Goal: Task Accomplishment & Management: Use online tool/utility

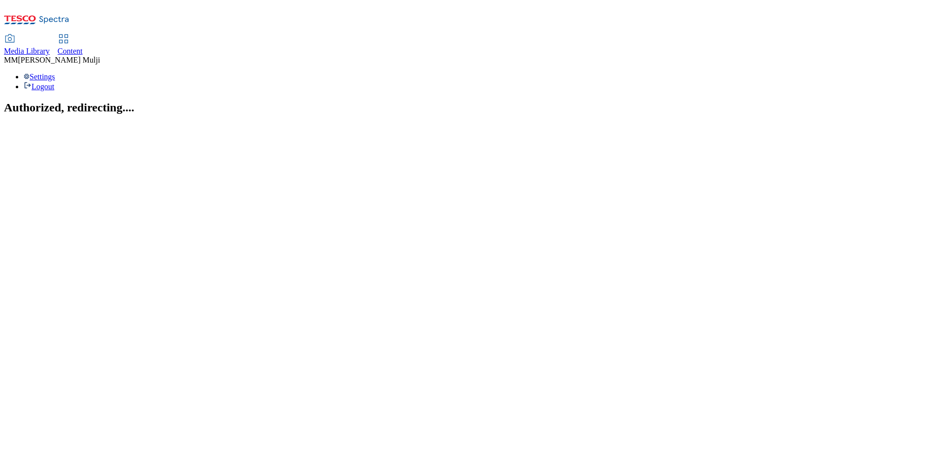
click at [83, 47] on span "Content" at bounding box center [70, 51] width 25 height 8
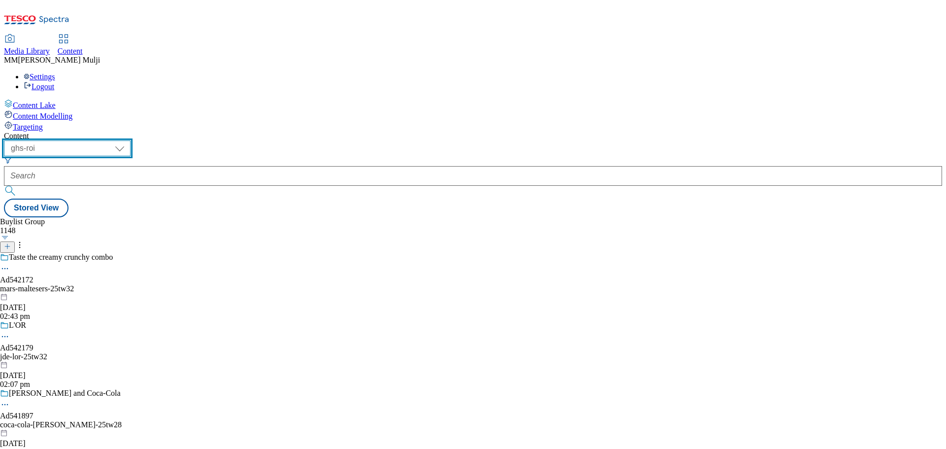
click at [131, 140] on select "ghs-roi ghs-uk" at bounding box center [67, 148] width 127 height 16
select select "ghs-uk"
click at [128, 140] on select "ghs-roi ghs-uk" at bounding box center [67, 148] width 127 height 16
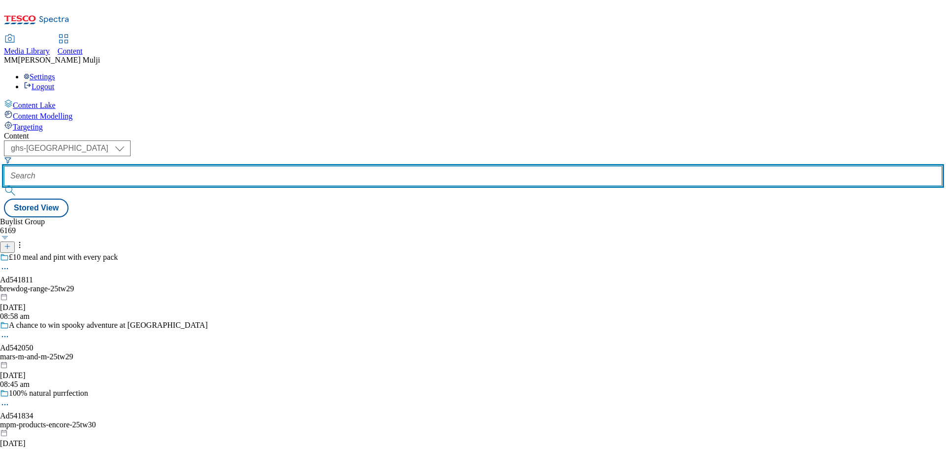
click at [232, 166] on input "text" at bounding box center [473, 176] width 938 height 20
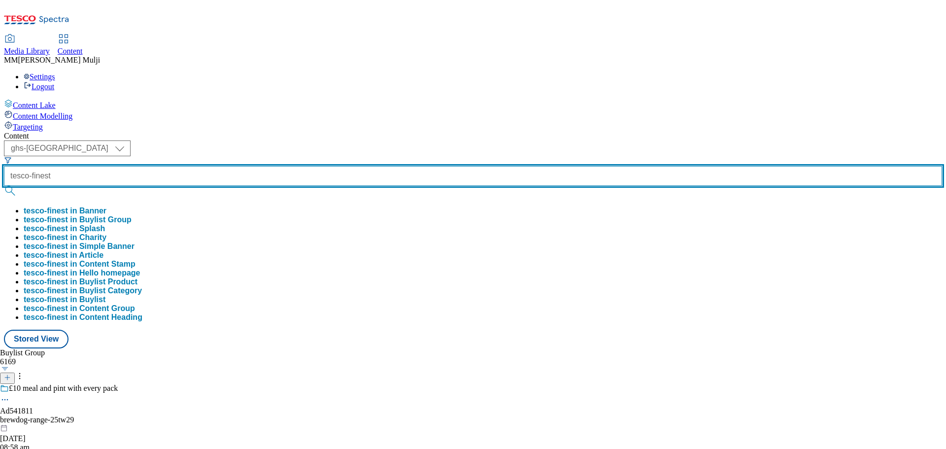
type input "tesco-finest"
click at [4, 186] on button "submit" at bounding box center [11, 191] width 14 height 10
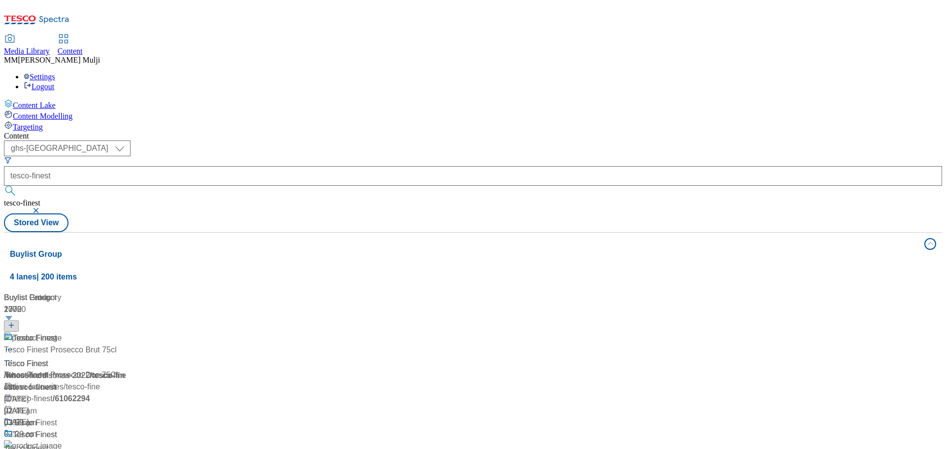
scroll to position [49, 0]
click at [216, 417] on div "Tesco Finest" at bounding box center [110, 430] width 212 height 26
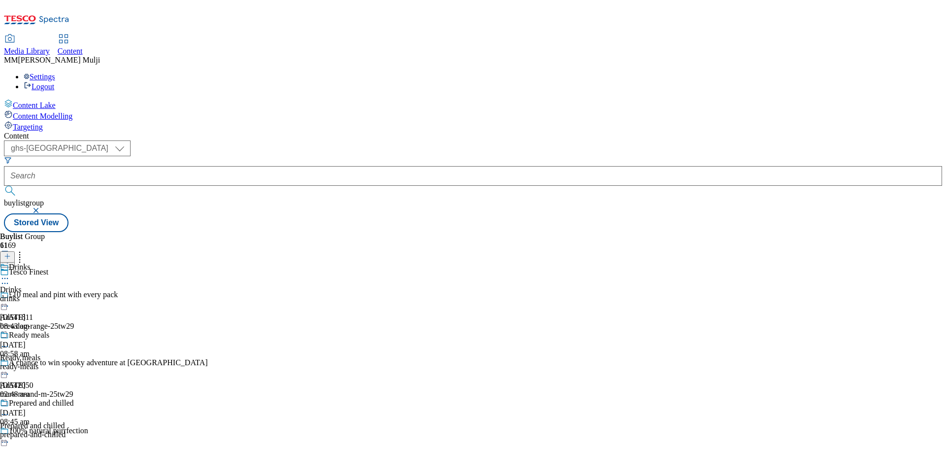
scroll to position [197, 0]
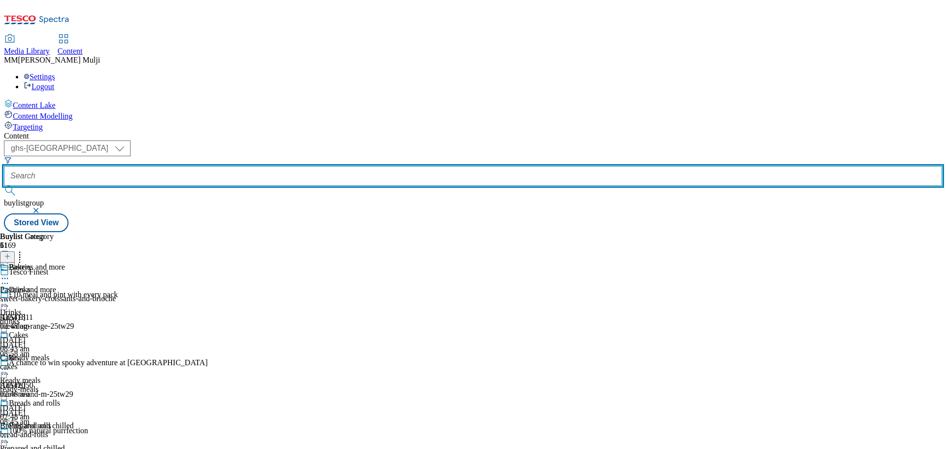
click at [253, 166] on input "text" at bounding box center [473, 176] width 938 height 20
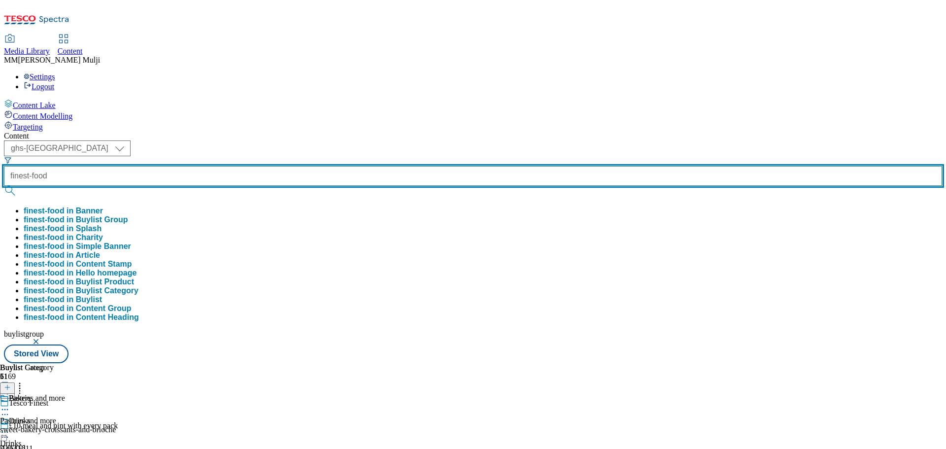
type input "finest-food"
click at [4, 186] on button "submit" at bounding box center [11, 191] width 14 height 10
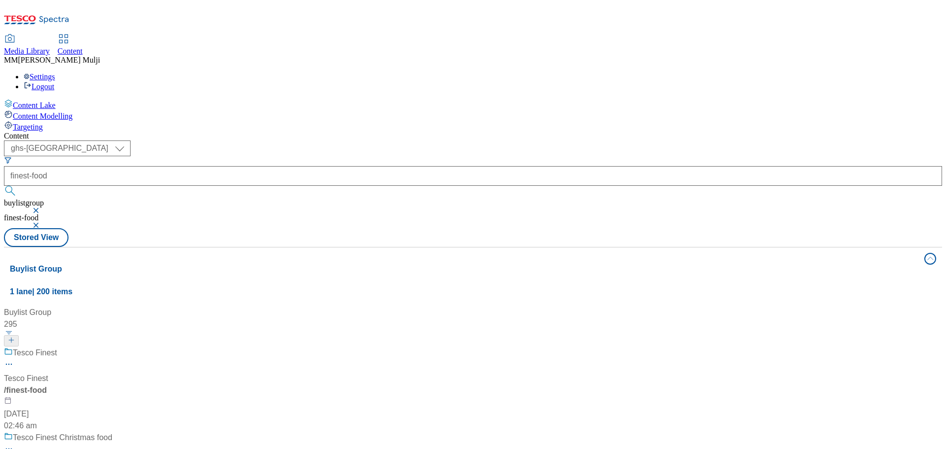
click at [141, 347] on div "Tesco Finest" at bounding box center [72, 360] width 137 height 26
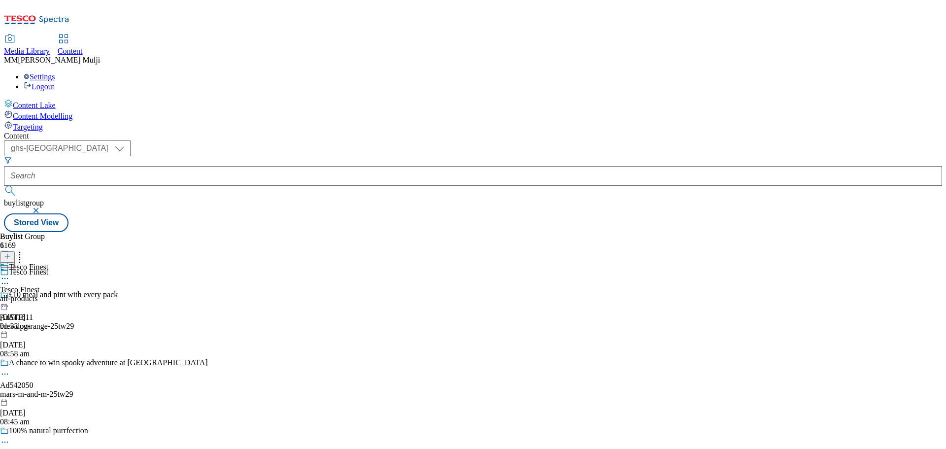
click at [48, 294] on div "all-products" at bounding box center [24, 298] width 48 height 9
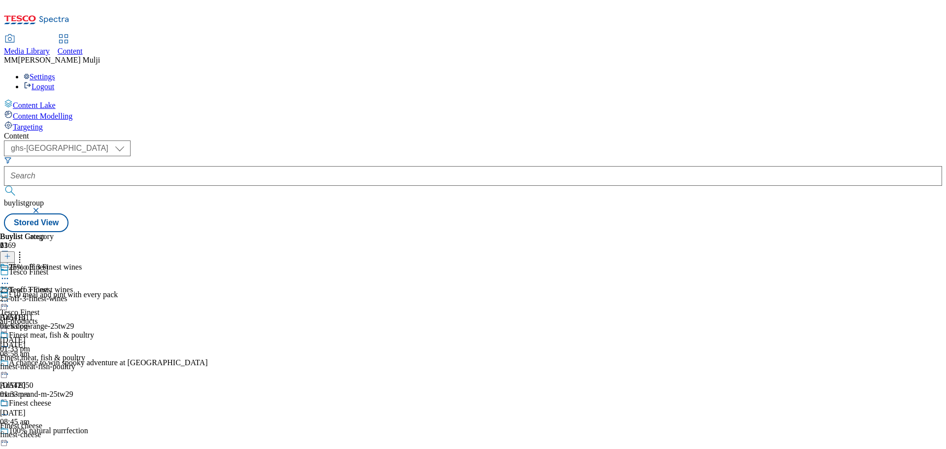
scroll to position [1478, 0]
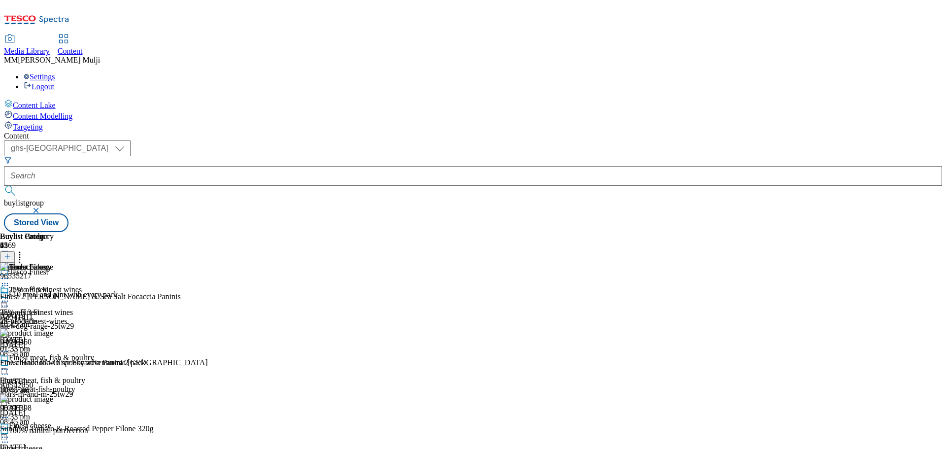
click at [10, 273] on icon at bounding box center [5, 278] width 10 height 10
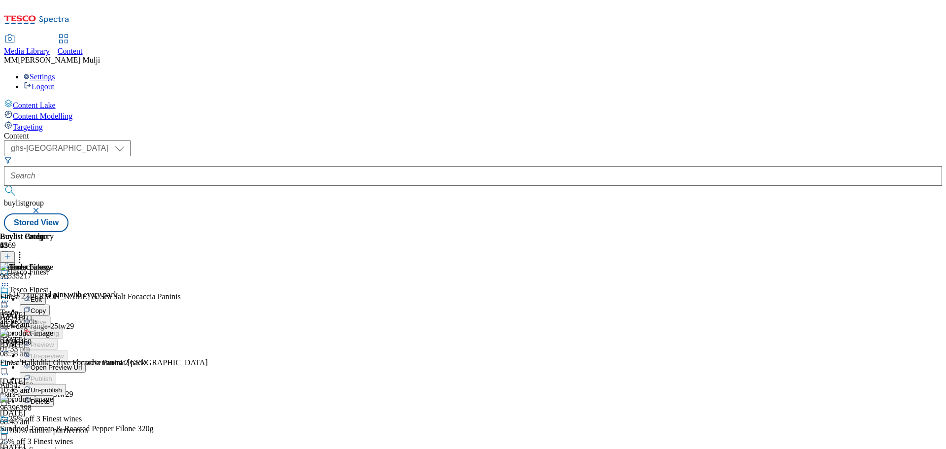
click at [62, 386] on span "Un-publish" at bounding box center [47, 389] width 32 height 7
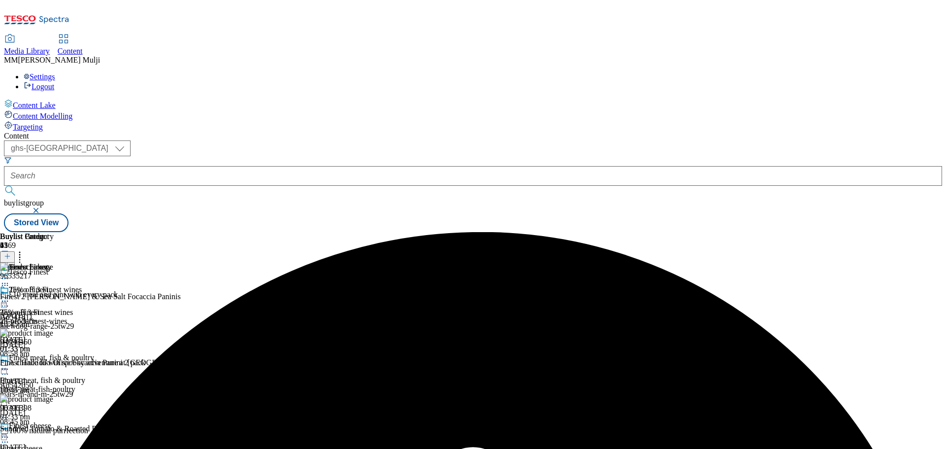
click at [10, 273] on icon at bounding box center [5, 278] width 10 height 10
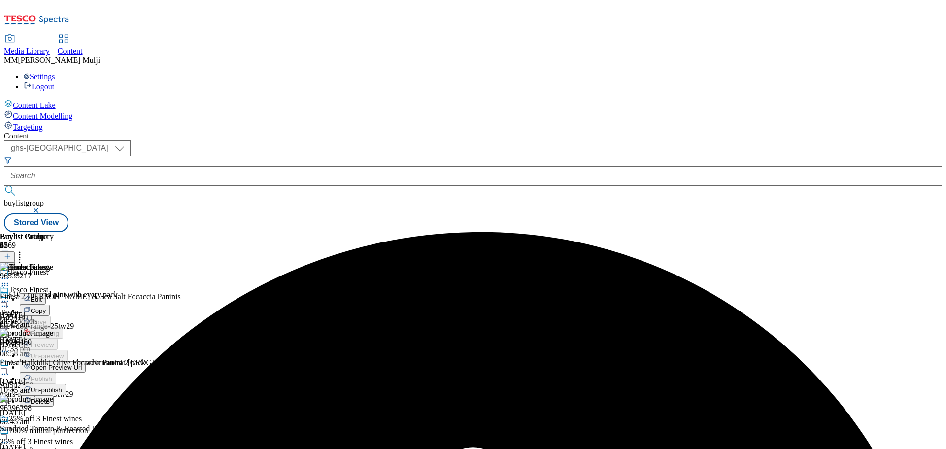
click at [48, 325] on div "Tesco Finest Tesco Finest all-products 3 Sept 2025 01:33 pm" at bounding box center [24, 319] width 48 height 68
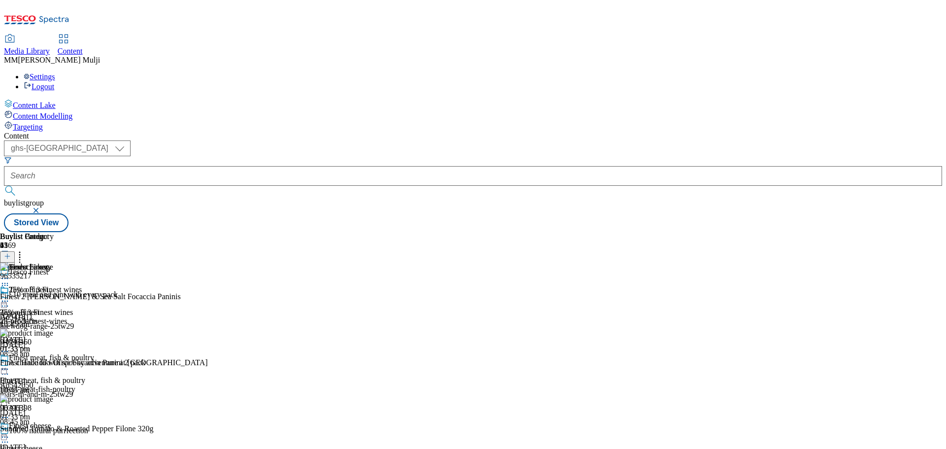
scroll to position [1478, 0]
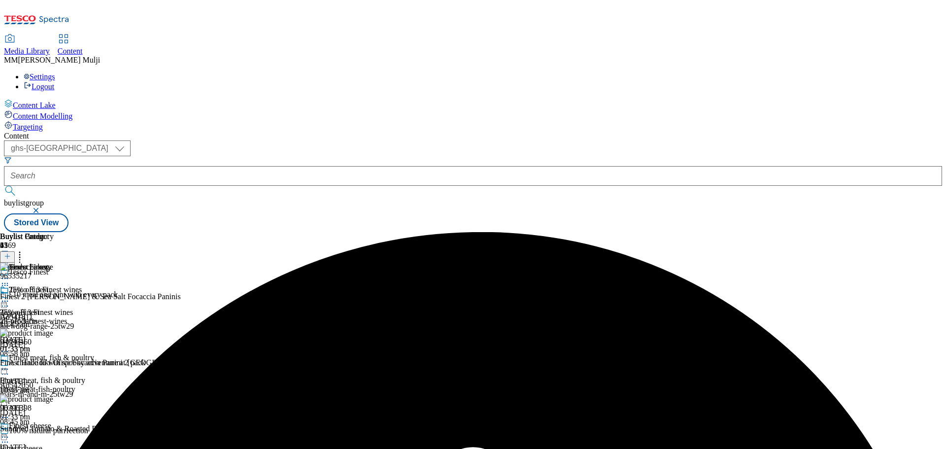
click at [10, 256] on line at bounding box center [7, 256] width 5 height 0
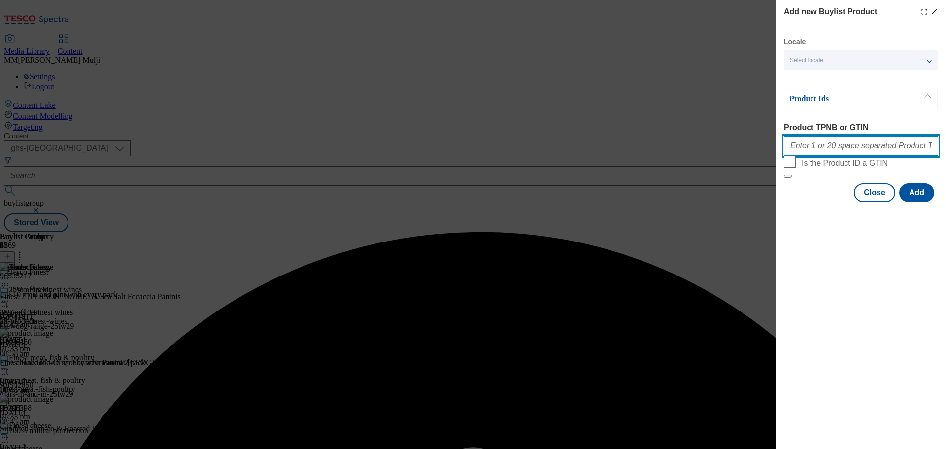
click at [811, 148] on input "Product TPNB or GTIN" at bounding box center [861, 146] width 154 height 20
paste input "96981720"
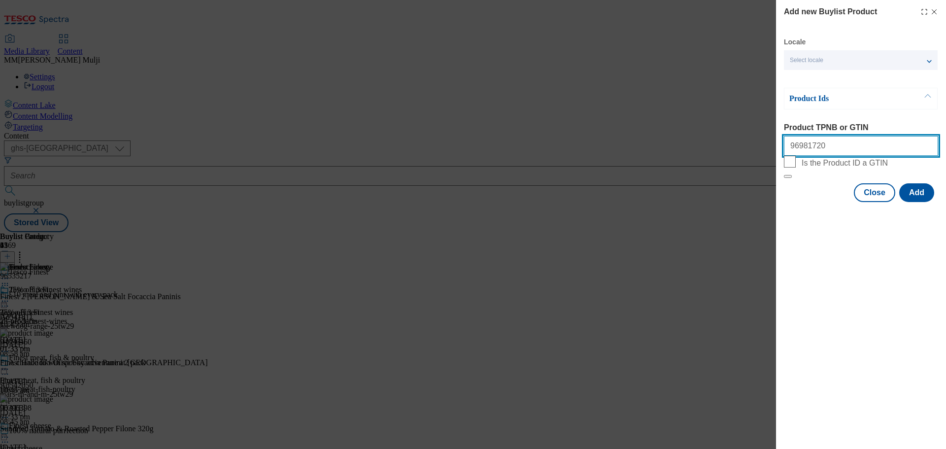
paste input "97017484"
paste input "97064467"
paste input "97171651"
paste input "97180317"
type input "96981720 97017484 97064467 97171651 97180317"
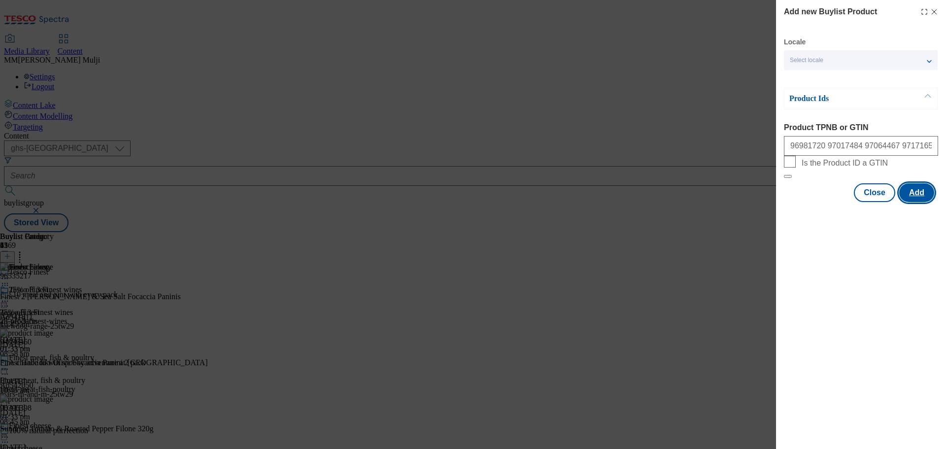
click at [910, 202] on button "Add" at bounding box center [916, 192] width 35 height 19
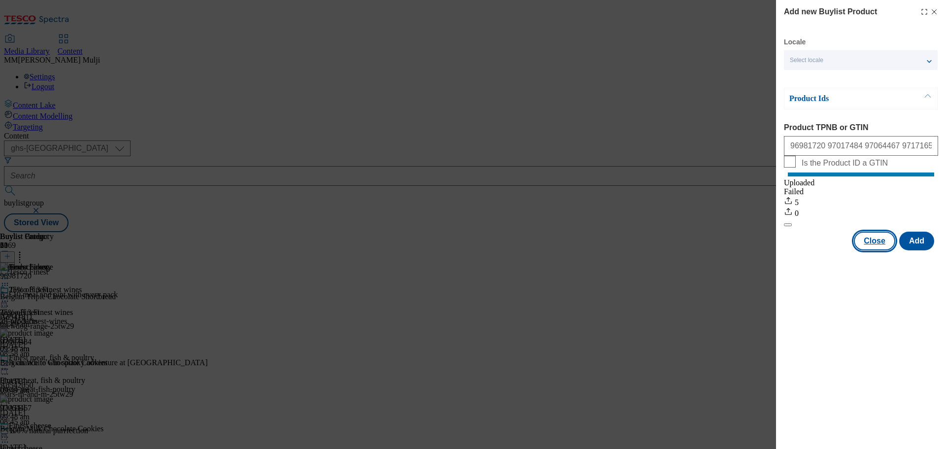
click at [882, 249] on button "Close" at bounding box center [874, 240] width 41 height 19
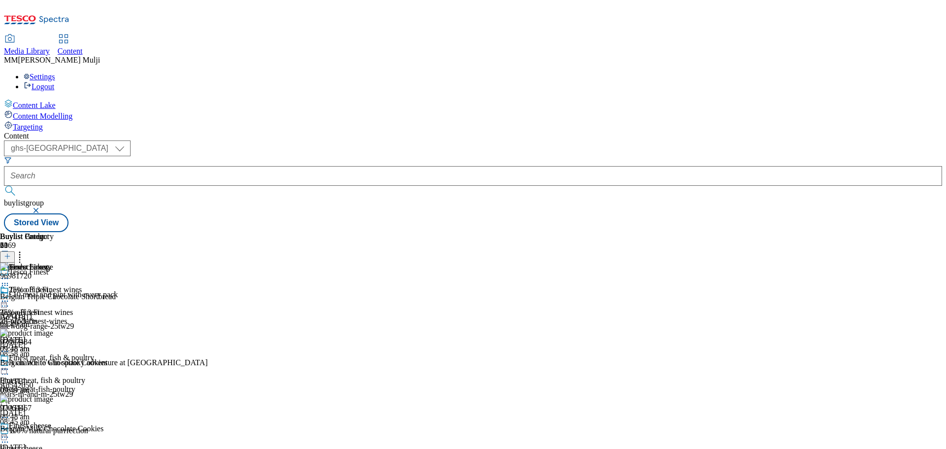
click at [10, 273] on icon at bounding box center [5, 278] width 10 height 10
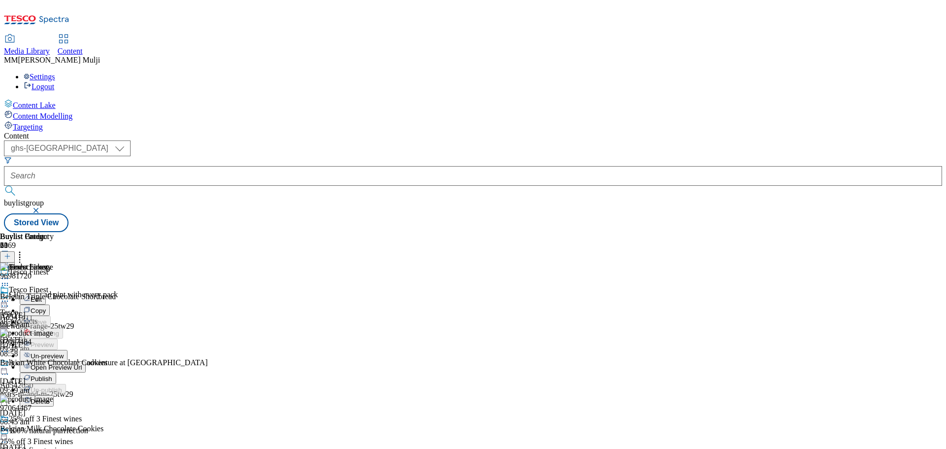
click at [64, 352] on span "Un-preview" at bounding box center [47, 355] width 33 height 7
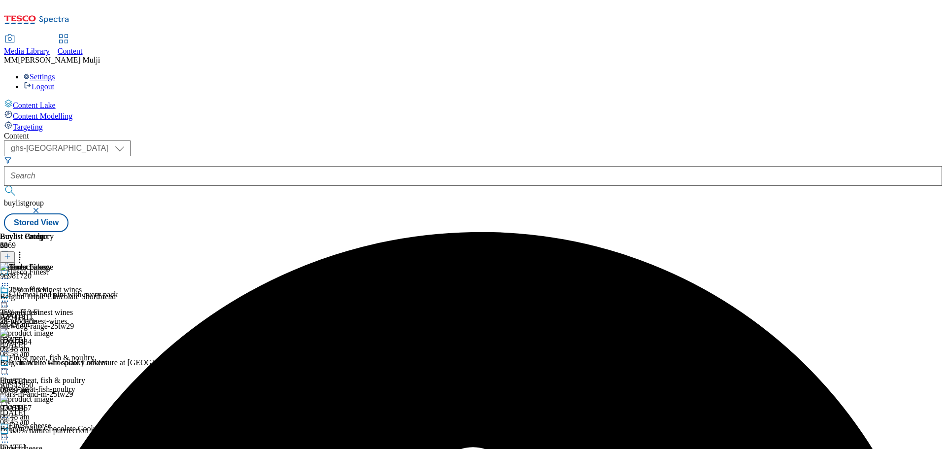
click at [10, 273] on icon at bounding box center [5, 278] width 10 height 10
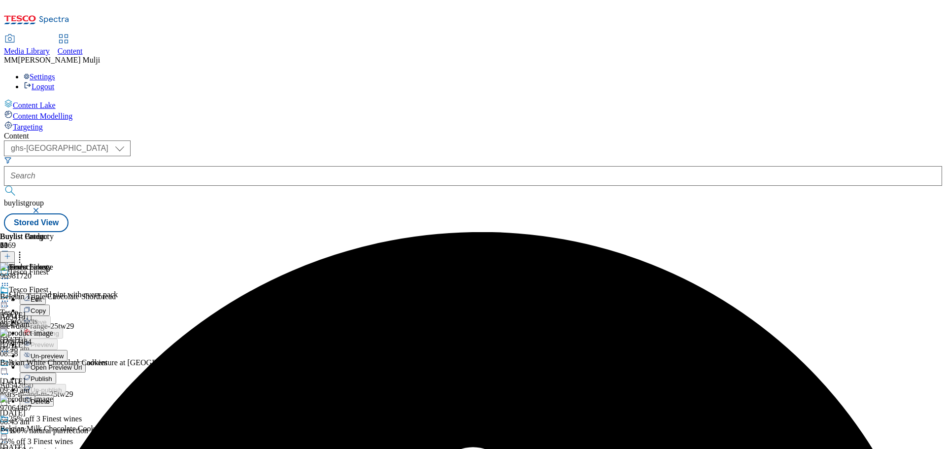
click at [56, 372] on button "Publish" at bounding box center [38, 377] width 36 height 11
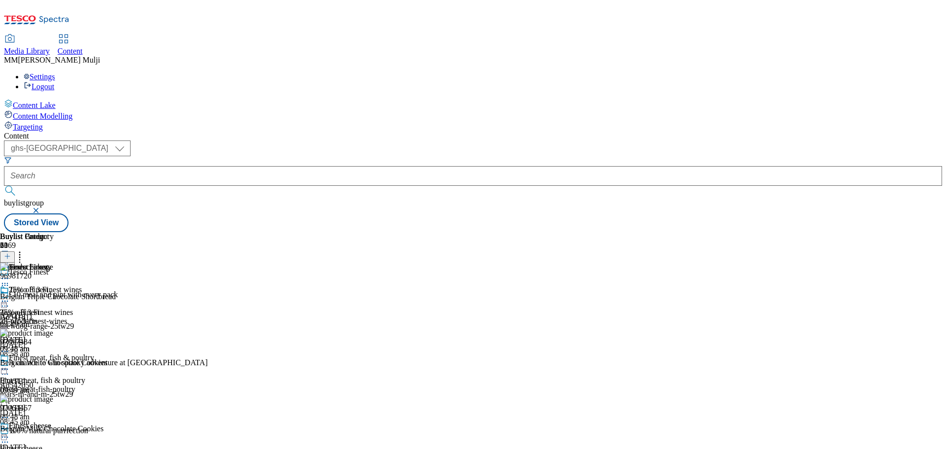
click at [10, 273] on icon at bounding box center [5, 278] width 10 height 10
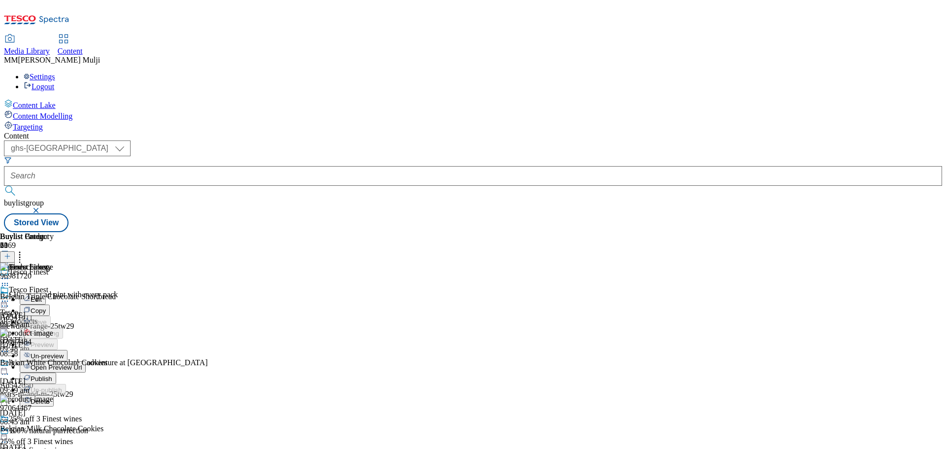
click at [67, 350] on button "Un-preview" at bounding box center [44, 355] width 48 height 11
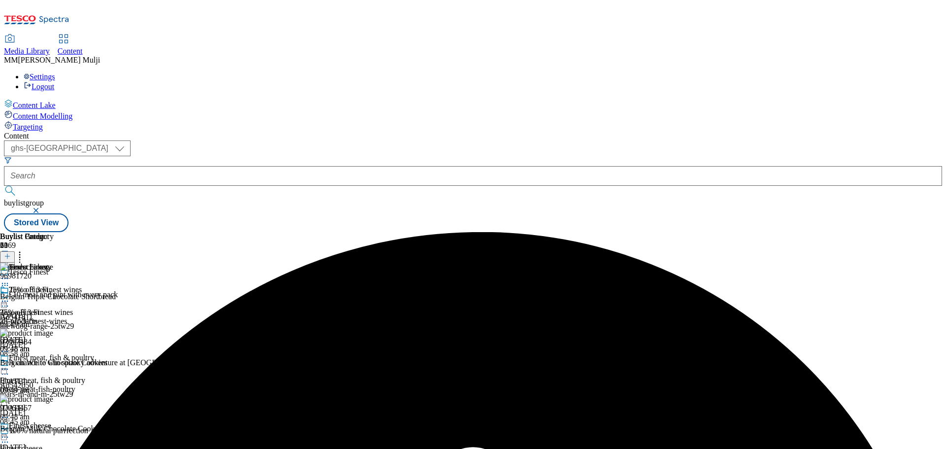
click at [10, 296] on icon at bounding box center [5, 301] width 10 height 10
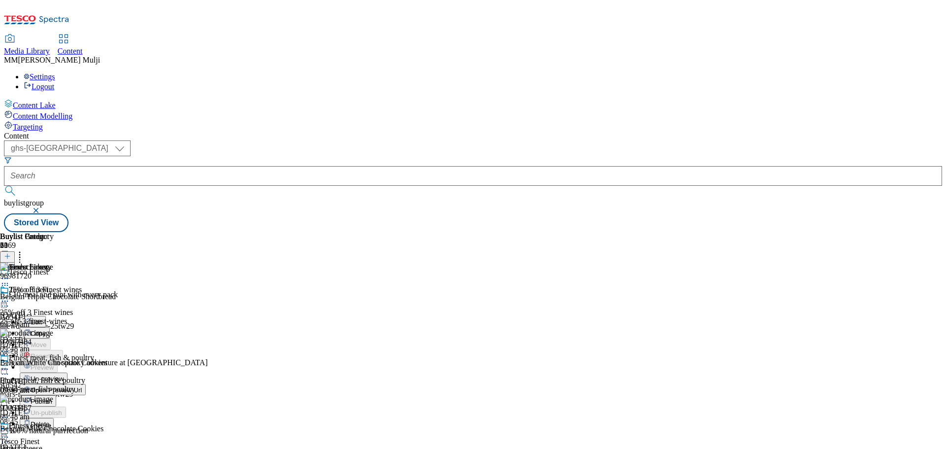
click at [64, 375] on span "Un-preview" at bounding box center [47, 378] width 33 height 7
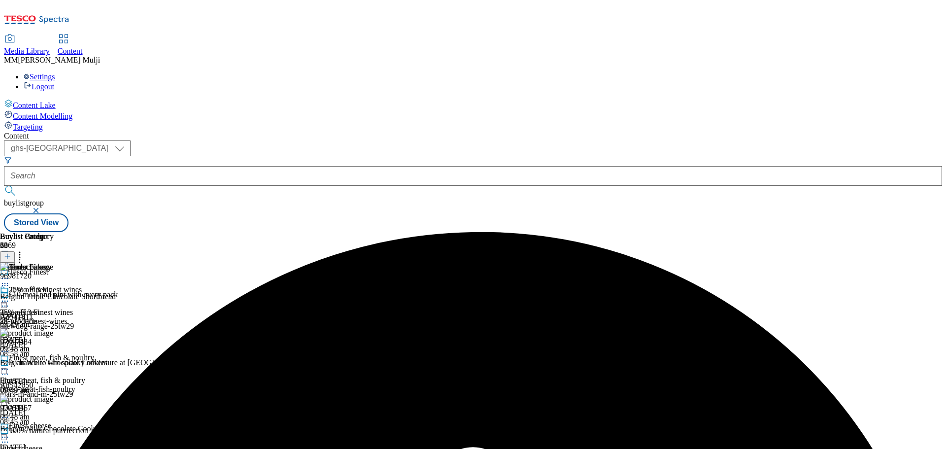
click at [10, 296] on icon at bounding box center [5, 301] width 10 height 10
click at [86, 285] on div "Tesco Finest Edit Copy Move Reporting Preview Un-preview Open Preview Url Publi…" at bounding box center [43, 383] width 86 height 197
